Goal: Task Accomplishment & Management: Manage account settings

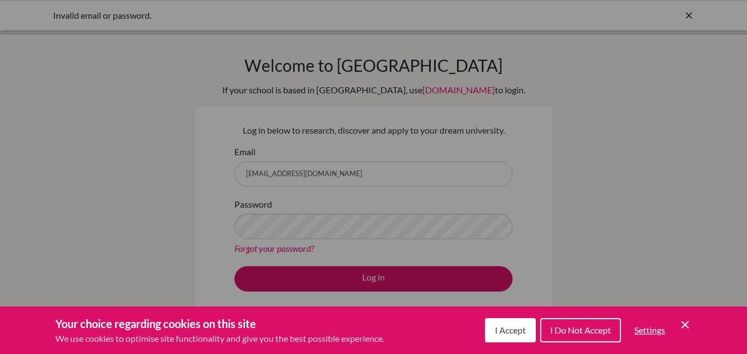
click at [509, 328] on span "I Accept" at bounding box center [510, 330] width 31 height 11
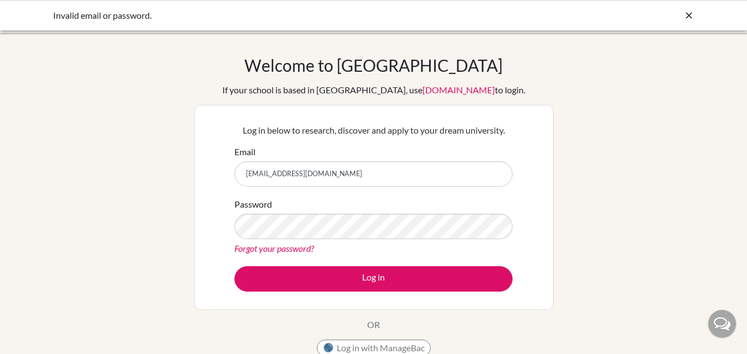
click at [279, 244] on link "Forgot your password?" at bounding box center [274, 248] width 80 height 11
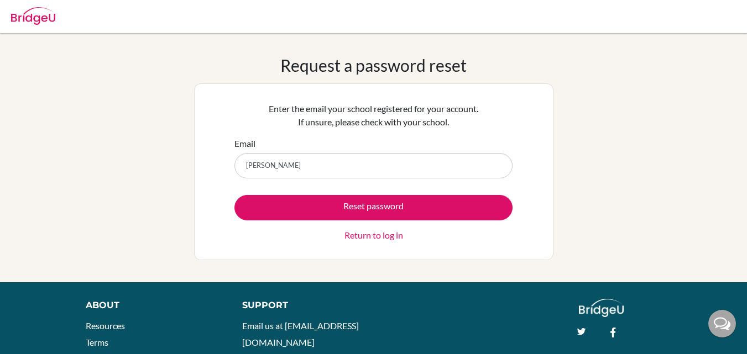
type input "[EMAIL_ADDRESS][DOMAIN_NAME]"
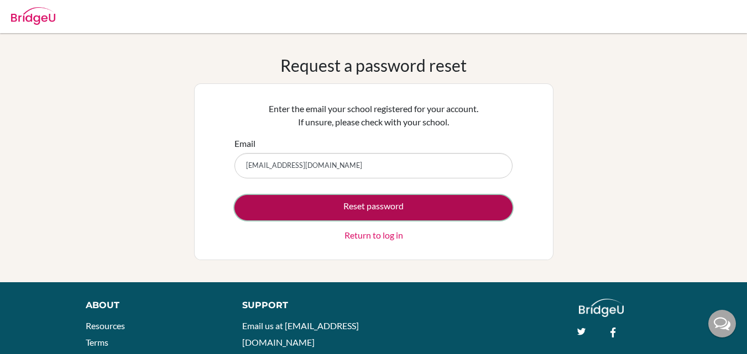
click at [391, 212] on button "Reset password" at bounding box center [373, 207] width 278 height 25
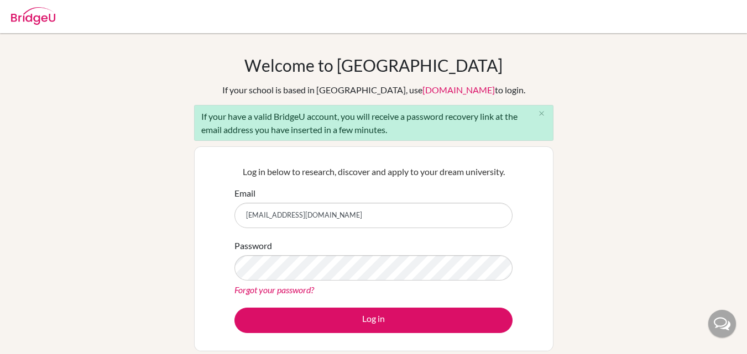
type input "[EMAIL_ADDRESS][DOMAIN_NAME]"
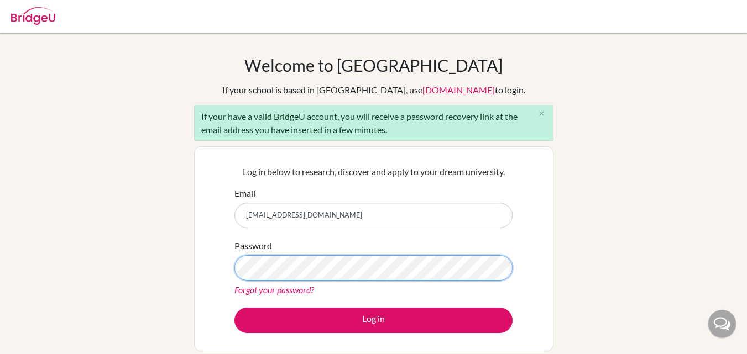
click at [234, 308] on button "Log in" at bounding box center [373, 320] width 278 height 25
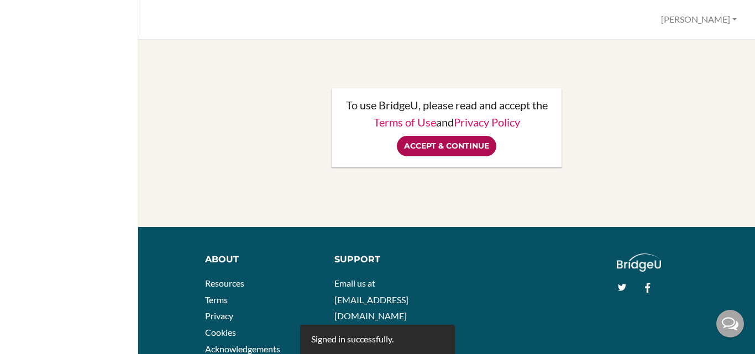
click at [476, 150] on input "Accept & Continue" at bounding box center [446, 146] width 99 height 20
